Goal: Task Accomplishment & Management: Manage account settings

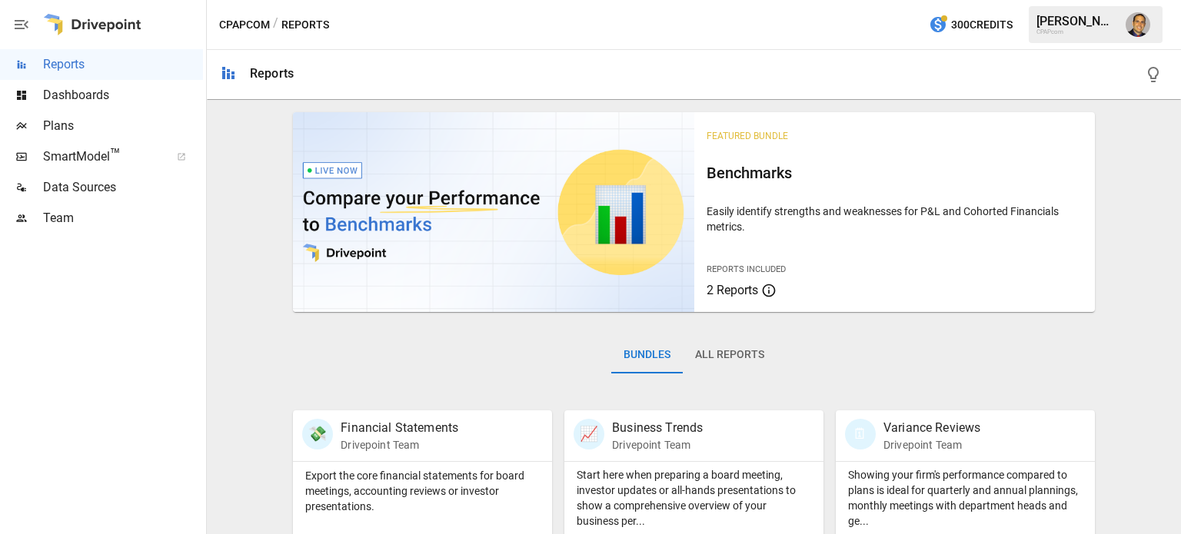
click at [70, 218] on span "Team" at bounding box center [123, 218] width 160 height 18
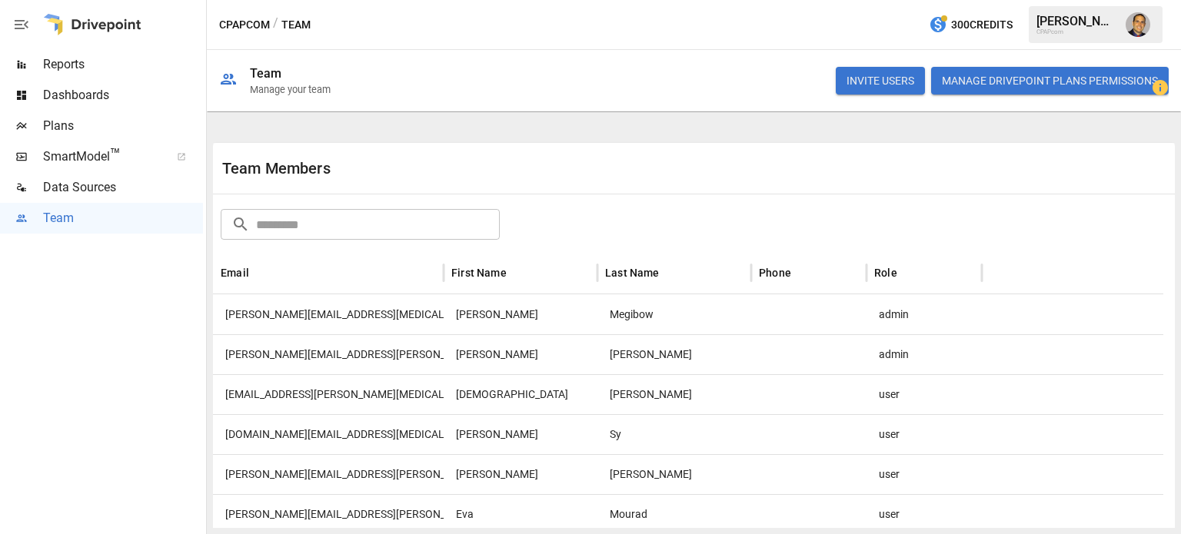
click at [885, 394] on div "user" at bounding box center [923, 394] width 115 height 40
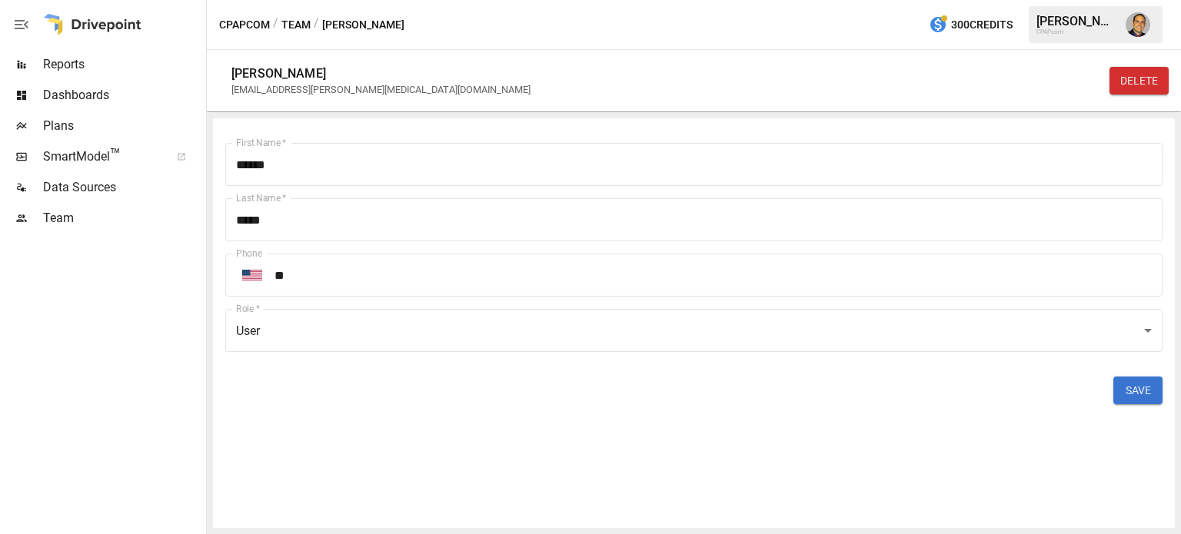
click at [357, 0] on body "Reports Dashboards Plans SmartModel ™ Data Sources Team CPAPcom / Team / [PERSO…" at bounding box center [590, 0] width 1181 height 0
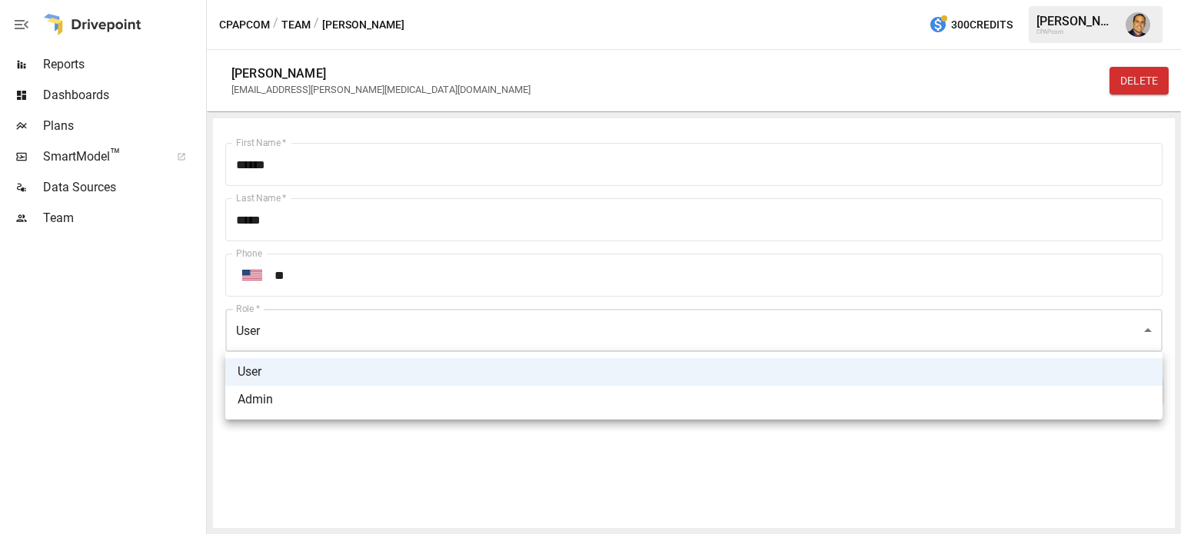
click at [295, 402] on li "Admin" at bounding box center [693, 400] width 937 height 28
type input "*****"
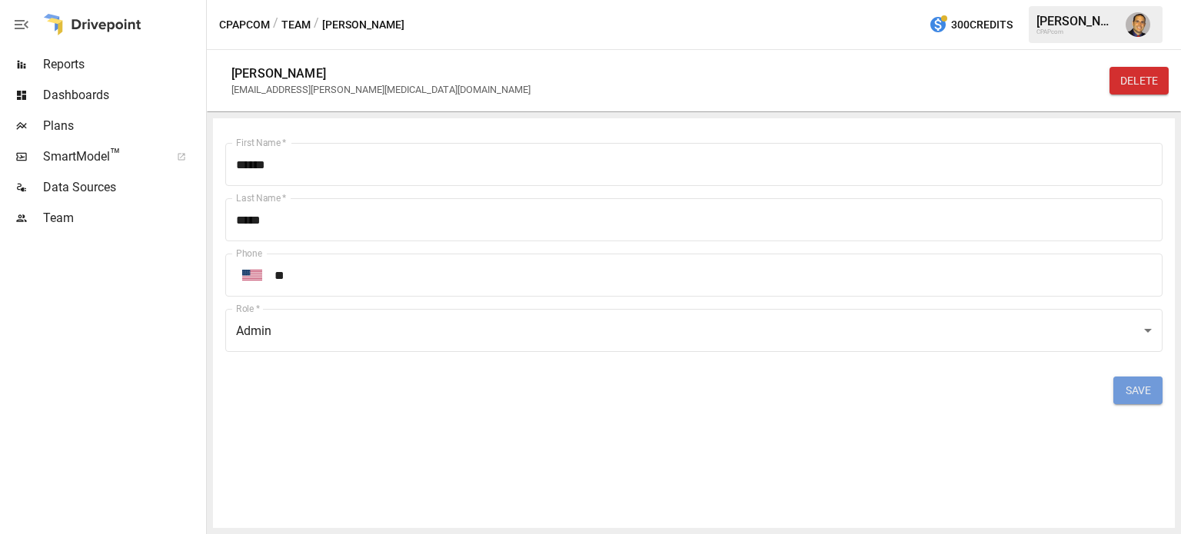
click at [1144, 390] on button "SAVE" at bounding box center [1137, 391] width 49 height 28
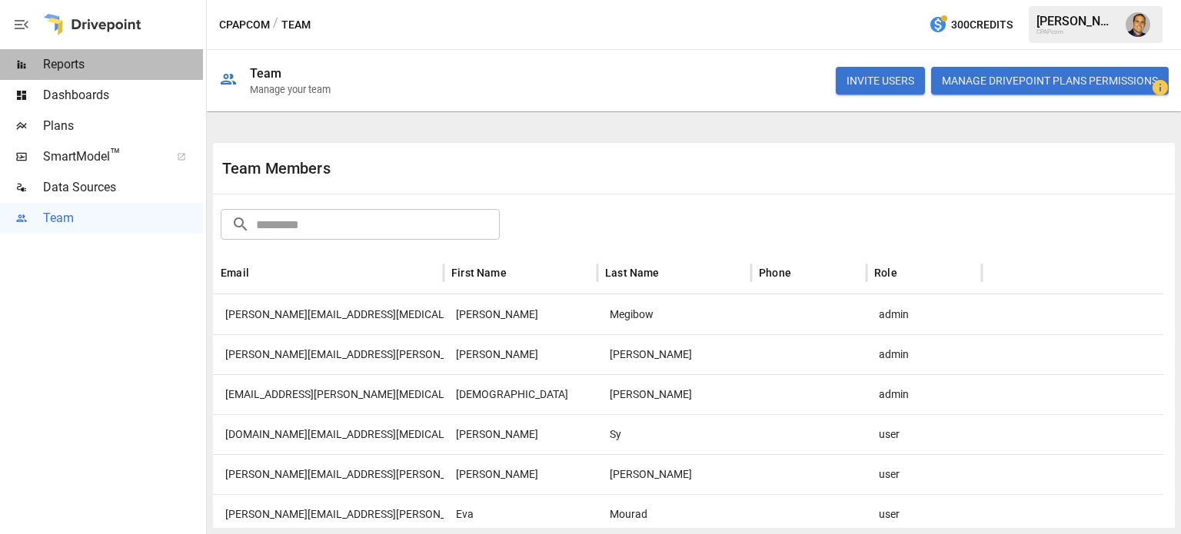
click at [55, 61] on span "Reports" at bounding box center [123, 64] width 160 height 18
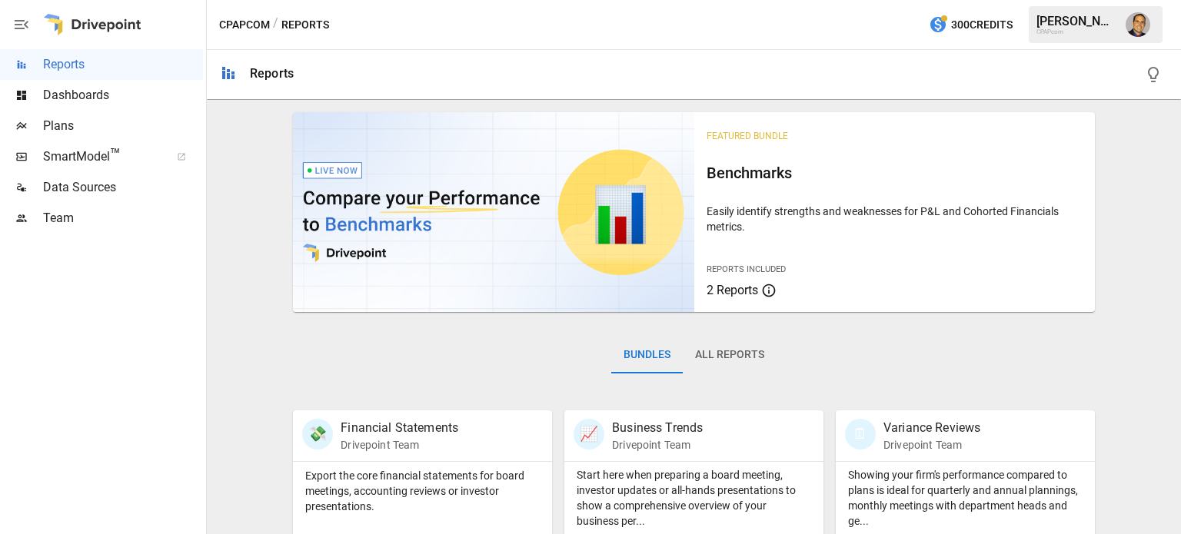
click at [71, 128] on span "Plans" at bounding box center [123, 126] width 160 height 18
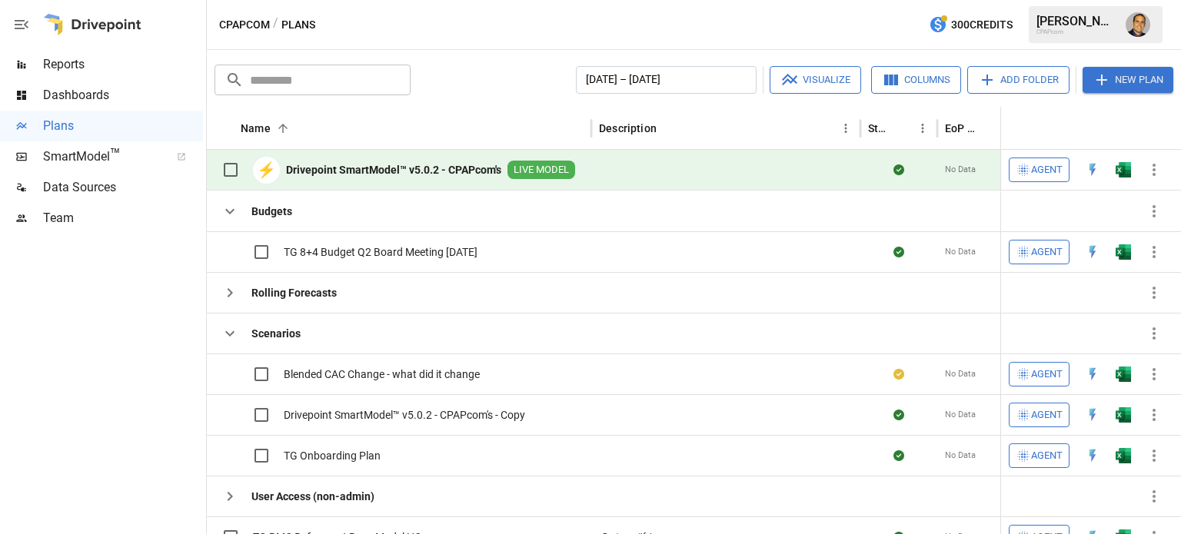
click at [467, 171] on b "Drivepoint SmartModel™ v5.0.2 - CPAPcom's" at bounding box center [393, 169] width 215 height 15
click at [466, 174] on b "Drivepoint SmartModel™ v5.0.2 - CPAPcom's" at bounding box center [393, 169] width 215 height 15
